Goal: Information Seeking & Learning: Learn about a topic

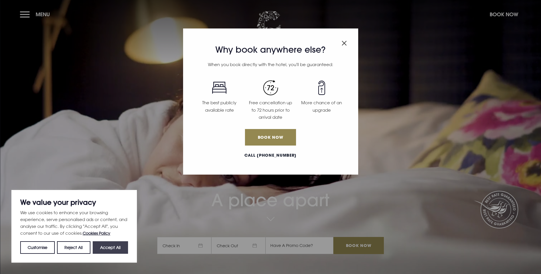
click at [121, 252] on button "Accept All" at bounding box center [110, 247] width 35 height 13
checkbox input "true"
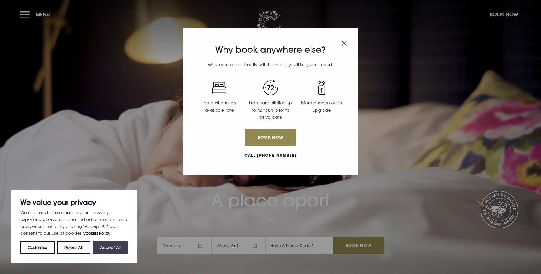
checkbox input "true"
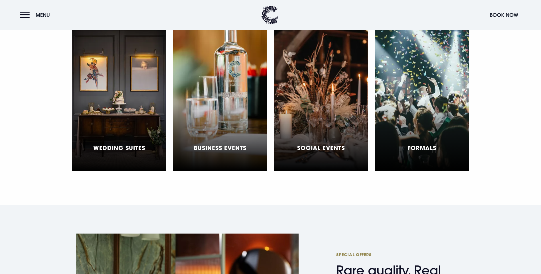
scroll to position [1767, 0]
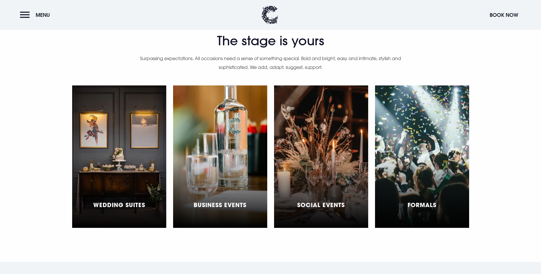
click at [325, 134] on div "Social Events" at bounding box center [321, 156] width 94 height 142
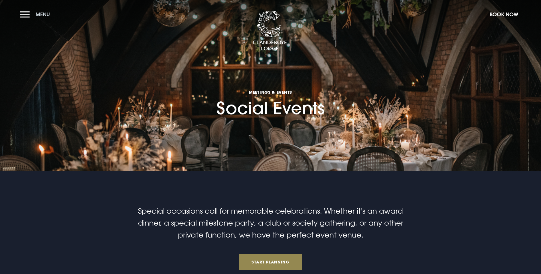
click at [21, 18] on button "Menu" at bounding box center [36, 14] width 33 height 12
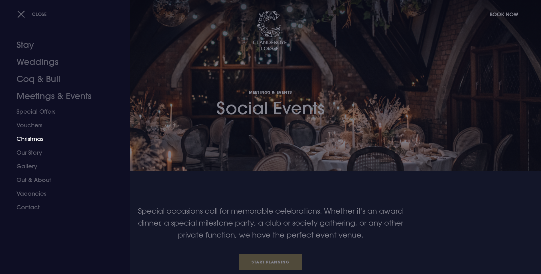
click at [35, 141] on link "Christmas" at bounding box center [62, 139] width 90 height 14
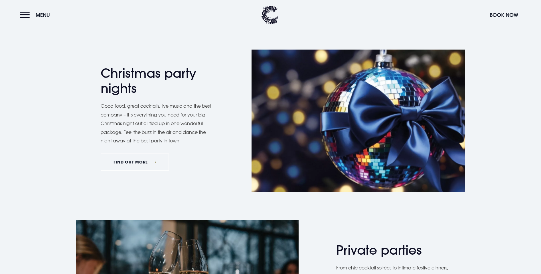
scroll to position [285, 0]
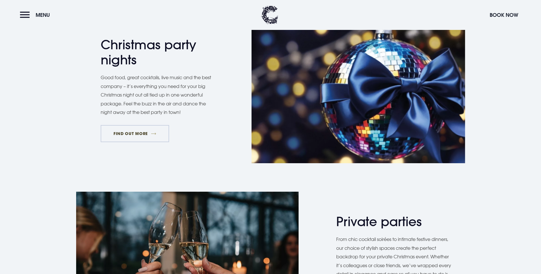
click at [129, 142] on link "FIND OUT MORE" at bounding box center [135, 133] width 69 height 17
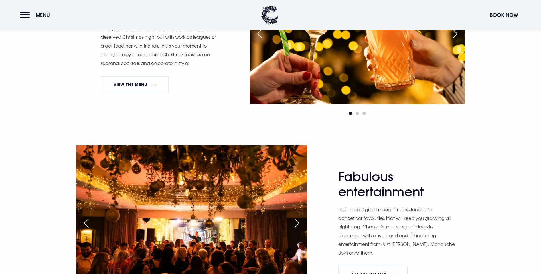
scroll to position [370, 0]
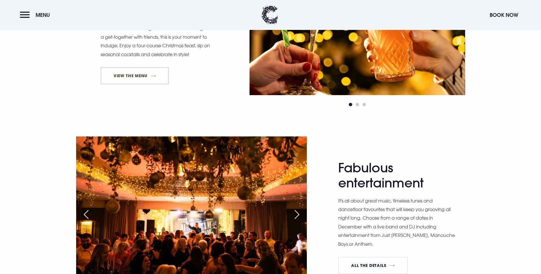
click at [147, 84] on link "View The Menu" at bounding box center [135, 75] width 68 height 17
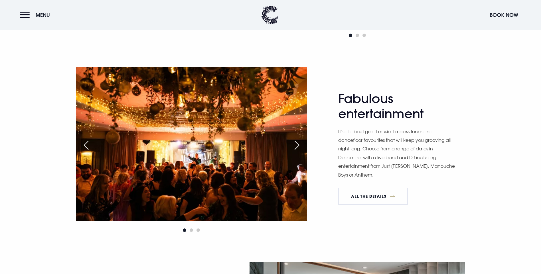
scroll to position [456, 0]
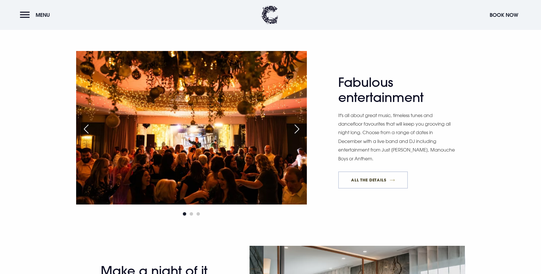
click at [381, 189] on link "All The Details" at bounding box center [373, 180] width 70 height 17
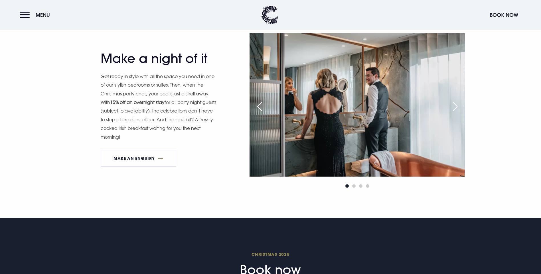
scroll to position [655, 0]
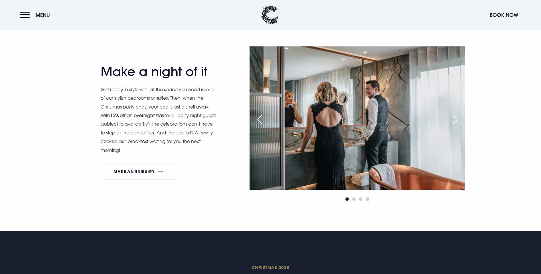
click at [455, 126] on div "Next slide" at bounding box center [455, 119] width 14 height 13
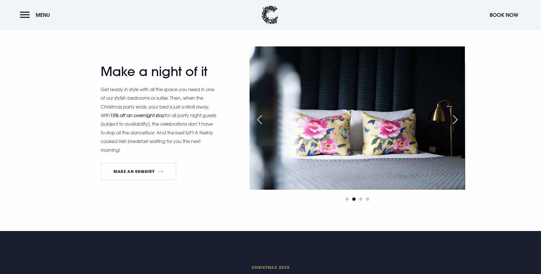
click at [455, 126] on div "Next slide" at bounding box center [455, 119] width 14 height 13
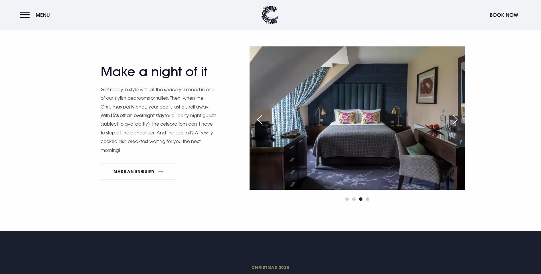
click at [455, 126] on div "Next slide" at bounding box center [455, 119] width 14 height 13
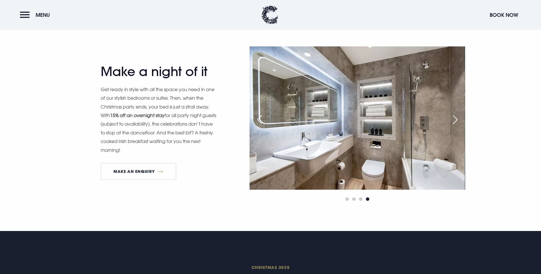
click at [455, 126] on div "Next slide" at bounding box center [455, 119] width 14 height 13
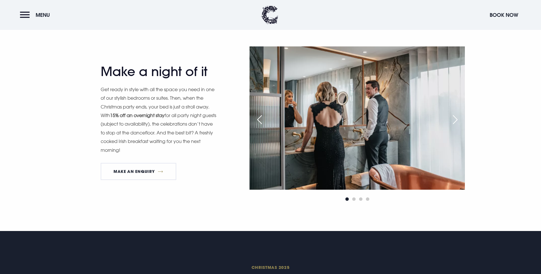
click at [455, 126] on div "Next slide" at bounding box center [455, 119] width 14 height 13
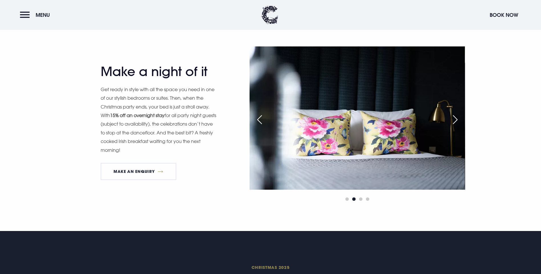
click at [455, 126] on div "Next slide" at bounding box center [455, 119] width 14 height 13
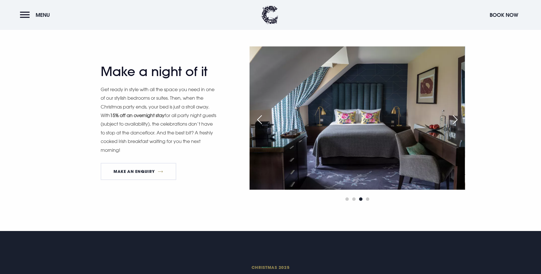
click at [455, 126] on div "Next slide" at bounding box center [455, 119] width 14 height 13
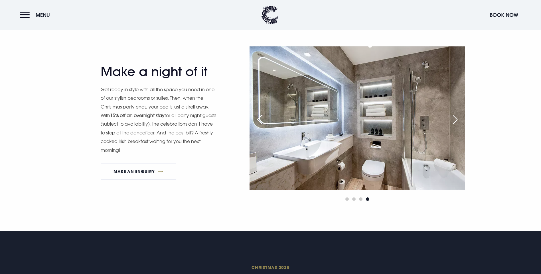
click at [455, 126] on div "Next slide" at bounding box center [455, 119] width 14 height 13
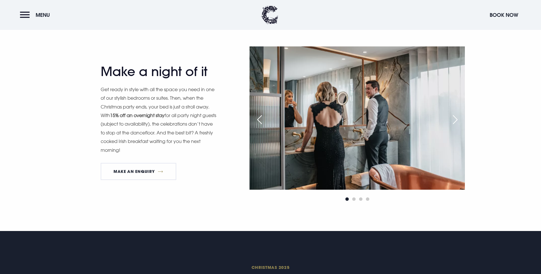
click at [455, 126] on div "Next slide" at bounding box center [455, 119] width 14 height 13
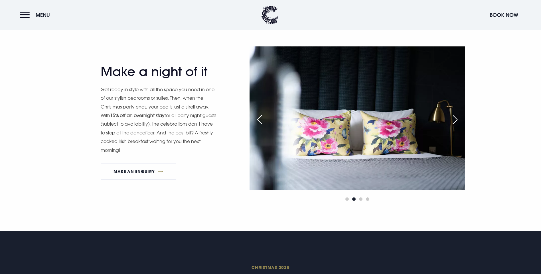
click at [454, 126] on div "Next slide" at bounding box center [455, 119] width 14 height 13
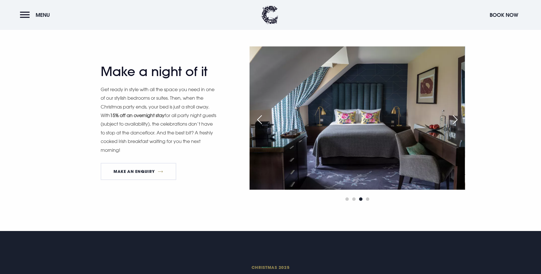
click at [454, 126] on div "Next slide" at bounding box center [455, 119] width 14 height 13
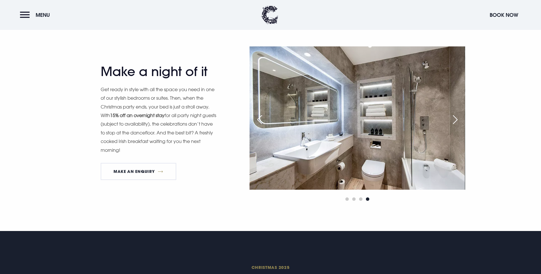
click at [454, 126] on div "Next slide" at bounding box center [455, 119] width 14 height 13
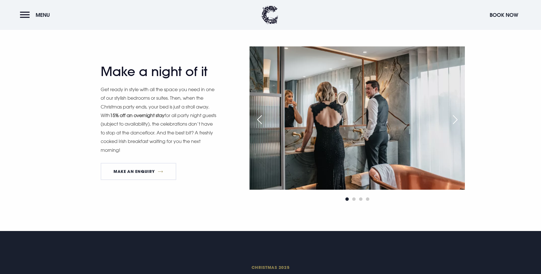
click at [454, 126] on div "Next slide" at bounding box center [455, 119] width 14 height 13
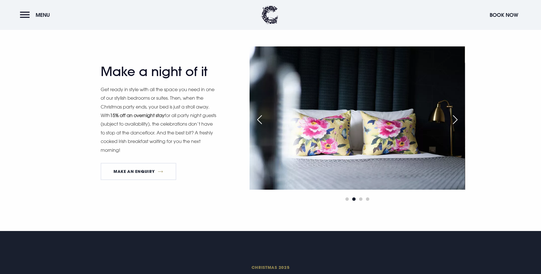
click at [454, 126] on div "Next slide" at bounding box center [455, 119] width 14 height 13
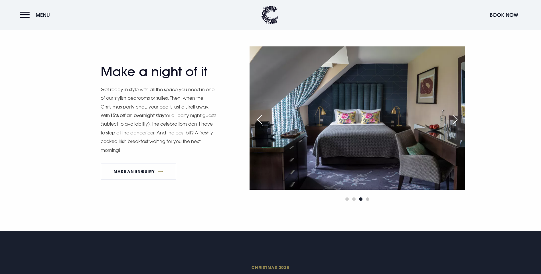
click at [454, 126] on div "Next slide" at bounding box center [455, 119] width 14 height 13
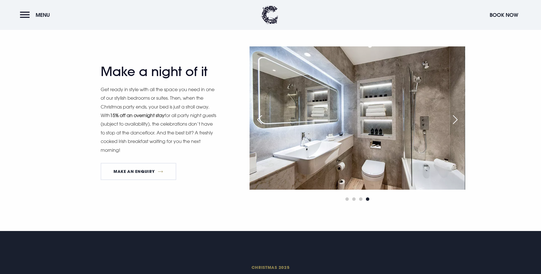
click at [457, 126] on div "Next slide" at bounding box center [455, 119] width 14 height 13
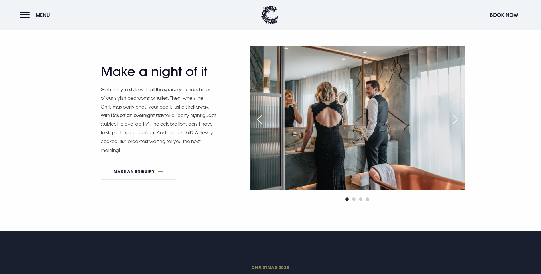
click at [457, 126] on div "Next slide" at bounding box center [455, 119] width 14 height 13
